Goal: Information Seeking & Learning: Learn about a topic

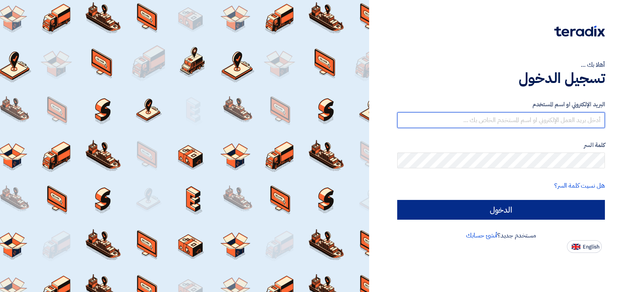
type input "[EMAIL_ADDRESS][DOMAIN_NAME]"
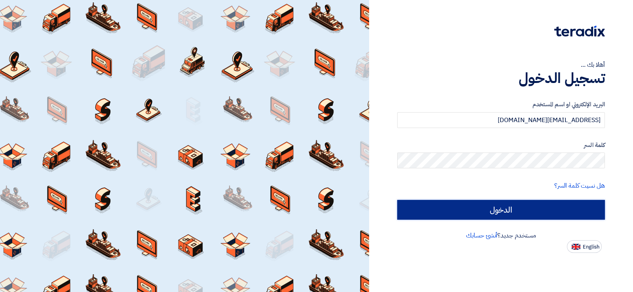
click at [509, 213] on input "الدخول" at bounding box center [501, 210] width 208 height 20
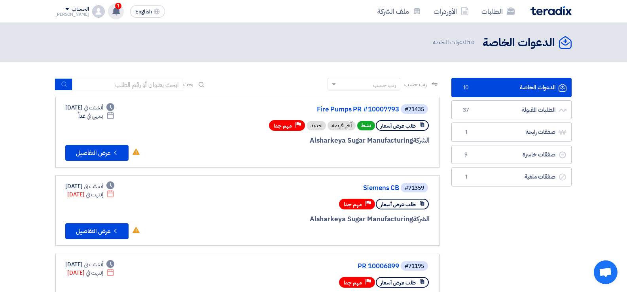
click at [112, 13] on use at bounding box center [116, 11] width 8 height 9
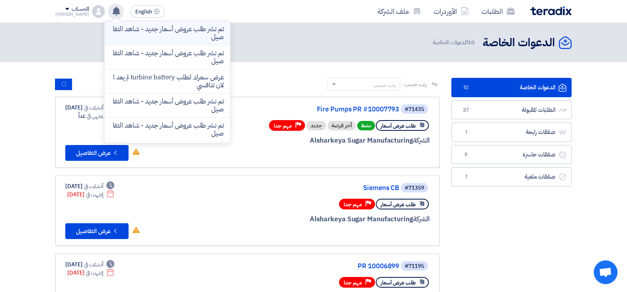
click at [140, 32] on p "تم نشر طلب عروض أسعار جديد - شاهد التفاصيل" at bounding box center [167, 33] width 113 height 16
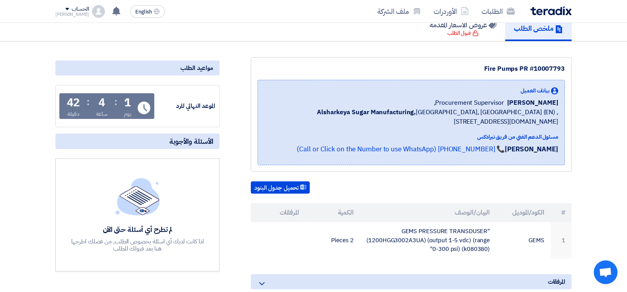
scroll to position [79, 0]
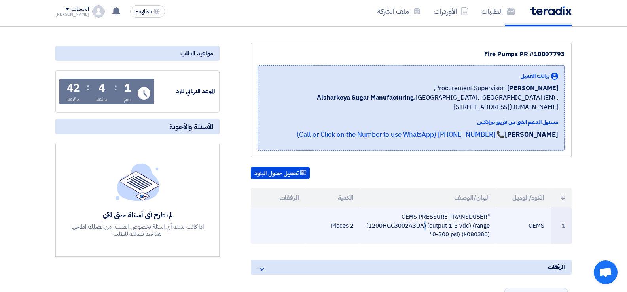
drag, startPoint x: 403, startPoint y: 216, endPoint x: 492, endPoint y: 226, distance: 90.4
click at [492, 226] on td ""GEMS PRESSURE TRANSDUSER (1200HGG3002A3UA) (output 1-5 vdc) (range 0-300 psi) …" at bounding box center [428, 226] width 136 height 36
drag, startPoint x: 494, startPoint y: 235, endPoint x: 427, endPoint y: 225, distance: 67.2
click at [427, 225] on td ""GEMS PRESSURE TRANSDUSER (1200HGG3002A3UA) (output 1-5 vdc) (range 0-300 psi) …" at bounding box center [428, 226] width 136 height 36
click at [428, 223] on td ""GEMS PRESSURE TRANSDUSER (1200HGG3002A3UA) (output 1-5 vdc) (range 0-300 psi) …" at bounding box center [428, 226] width 136 height 36
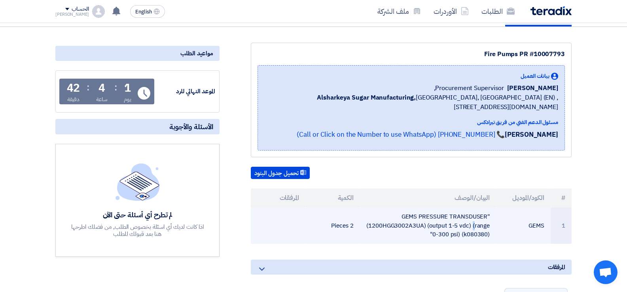
click at [428, 223] on td ""GEMS PRESSURE TRANSDUSER (1200HGG3002A3UA) (output 1-5 vdc) (range 0-300 psi) …" at bounding box center [428, 226] width 136 height 36
